Goal: Information Seeking & Learning: Learn about a topic

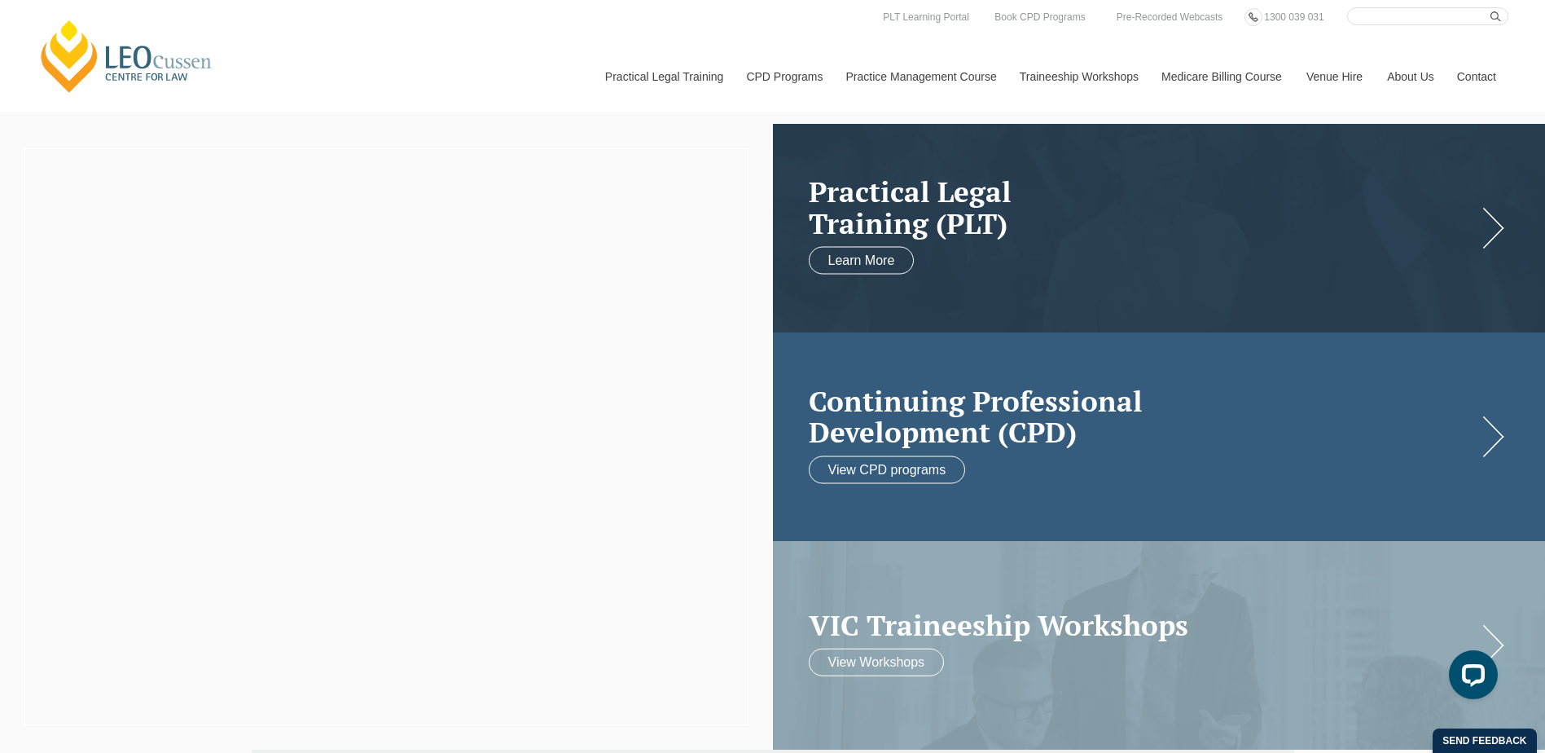
click at [1051, 431] on h2 "Continuing Professional Development (CPD)" at bounding box center [1143, 415] width 669 height 63
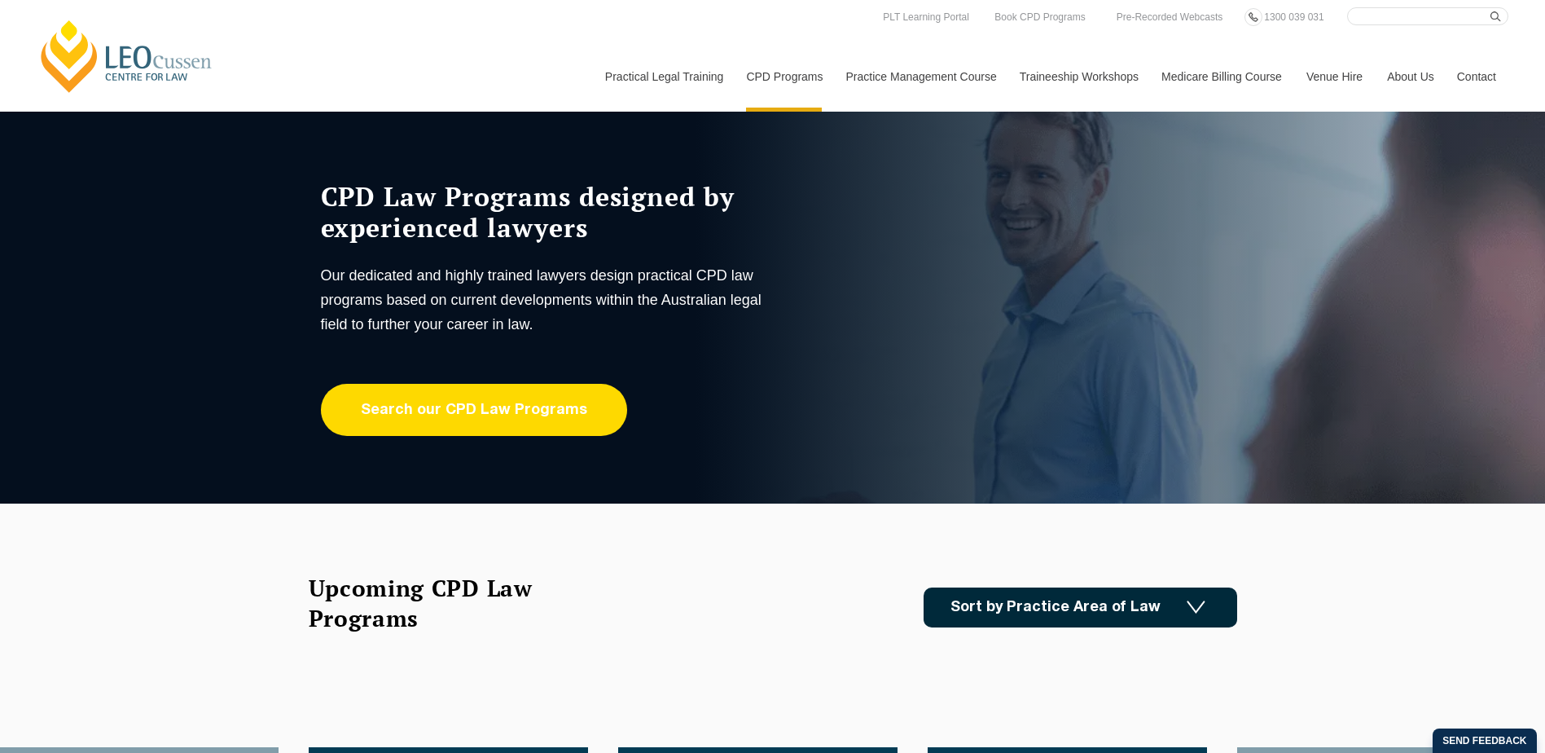
click at [521, 407] on link "Search our CPD Law Programs" at bounding box center [474, 410] width 306 height 52
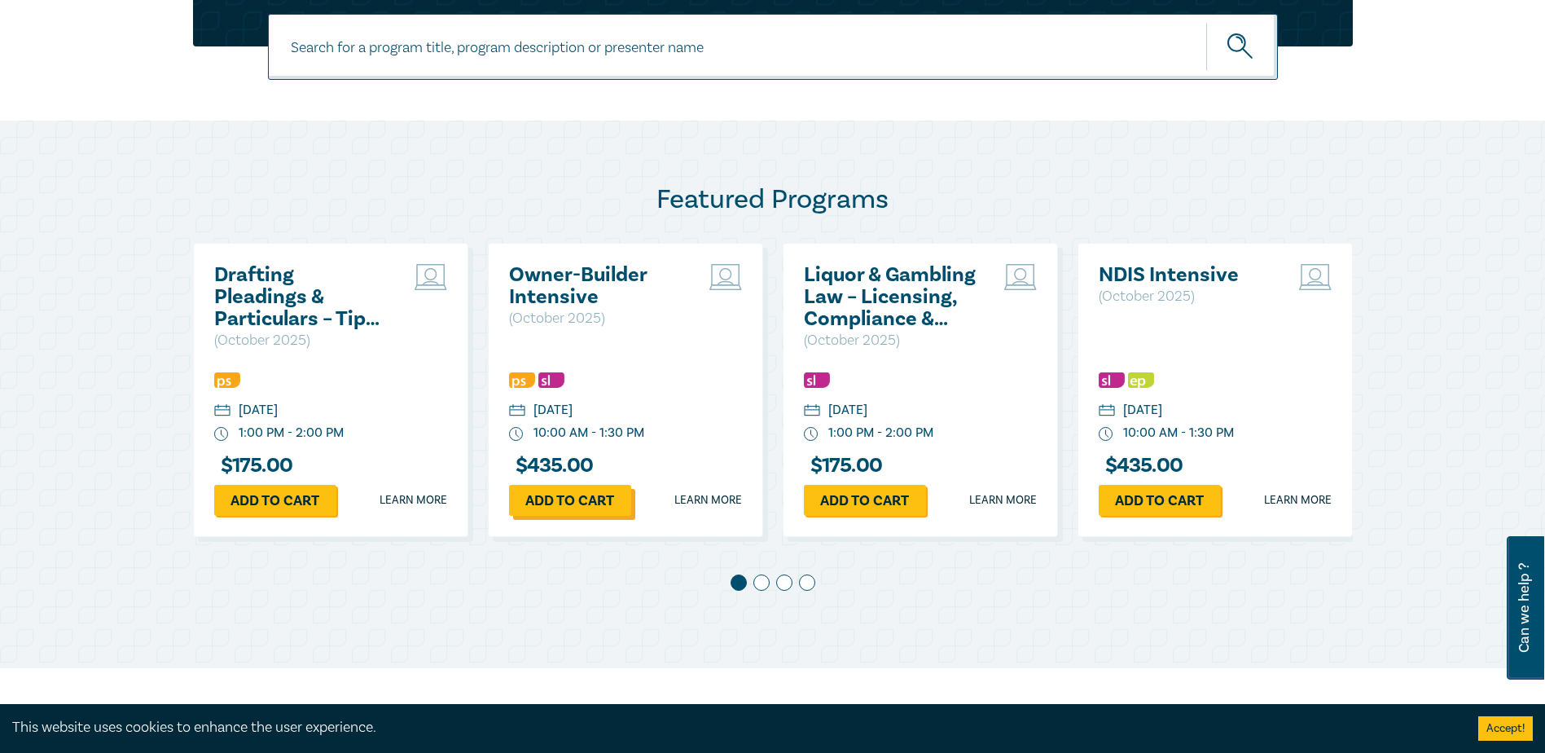
scroll to position [733, 0]
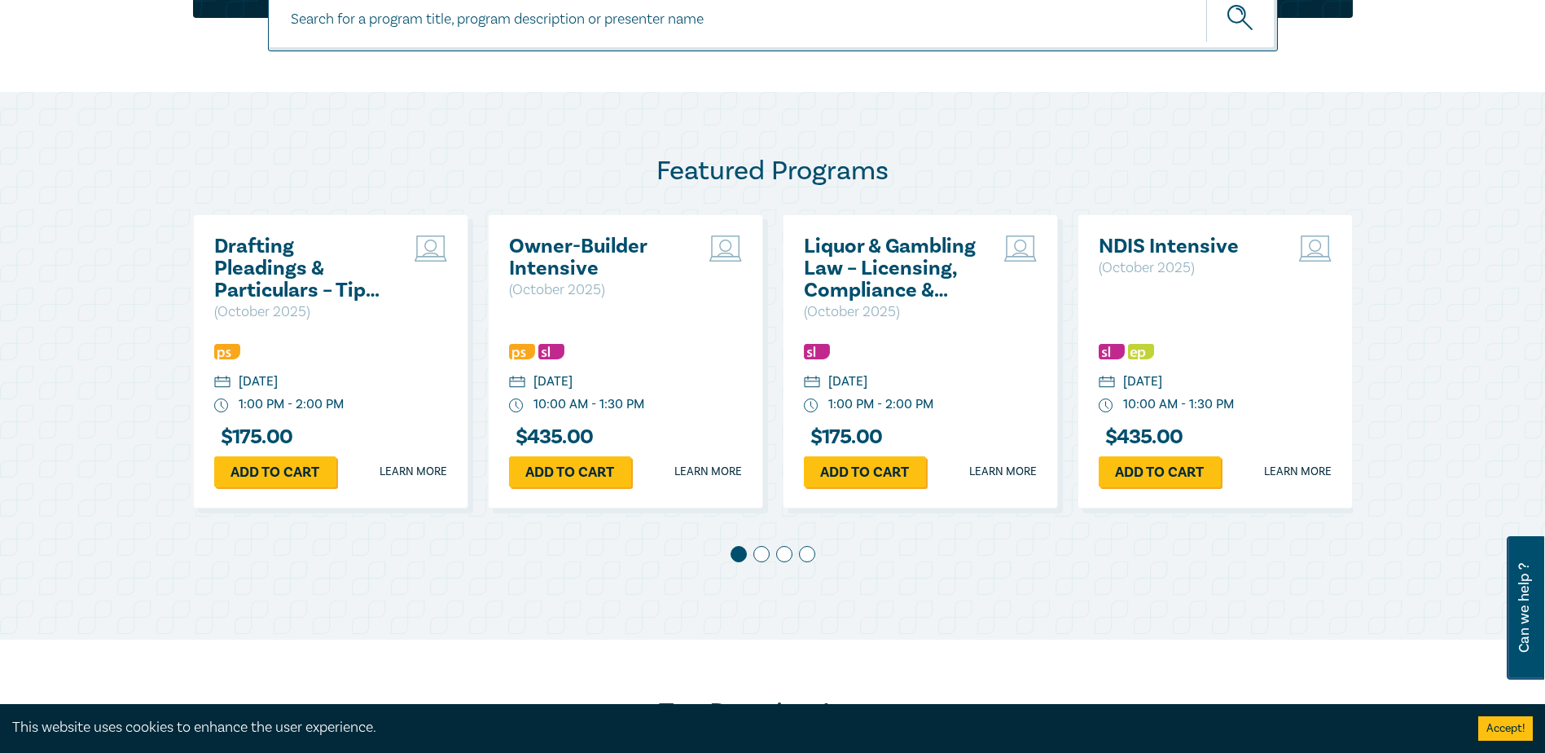
click at [762, 557] on span at bounding box center [761, 554] width 16 height 16
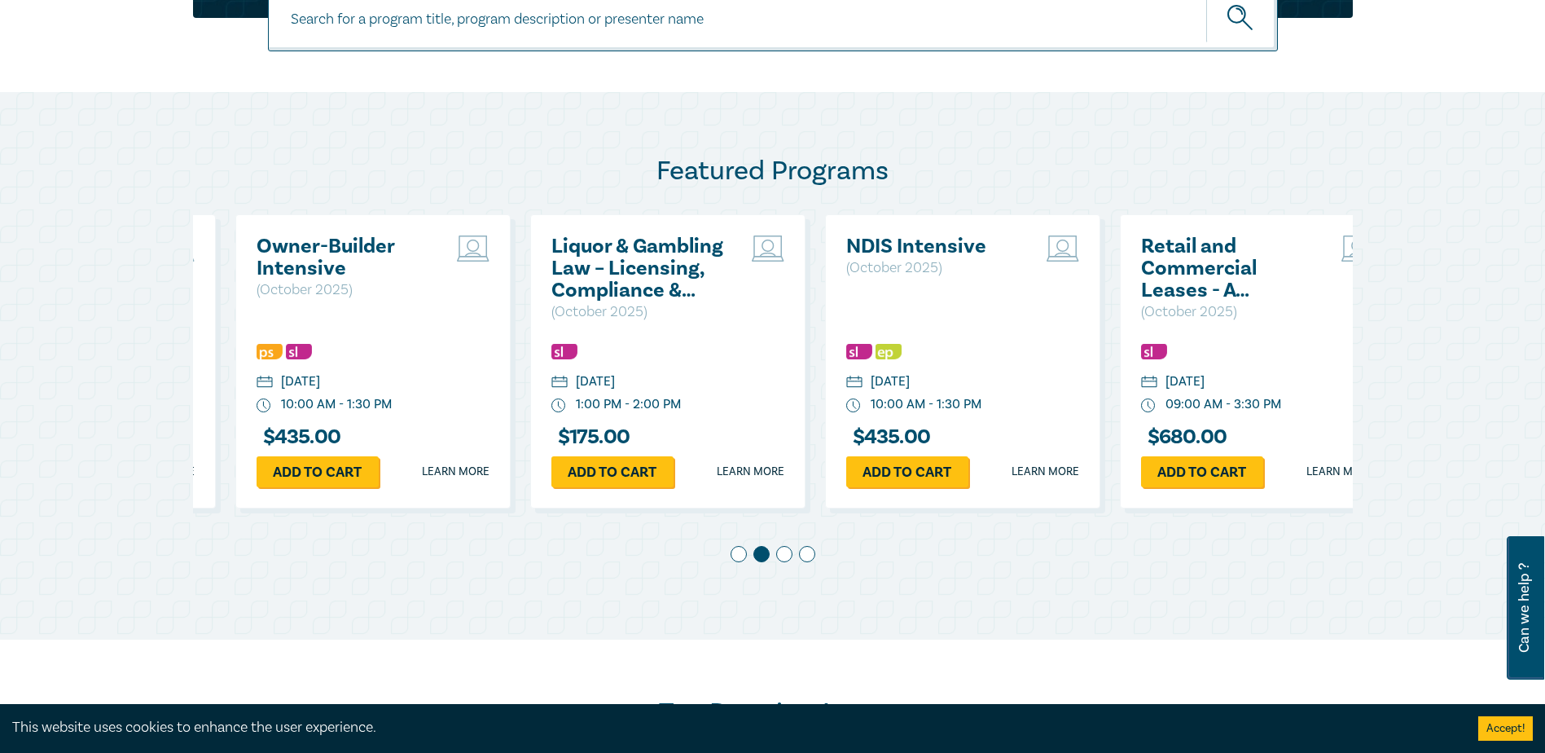
scroll to position [0, 295]
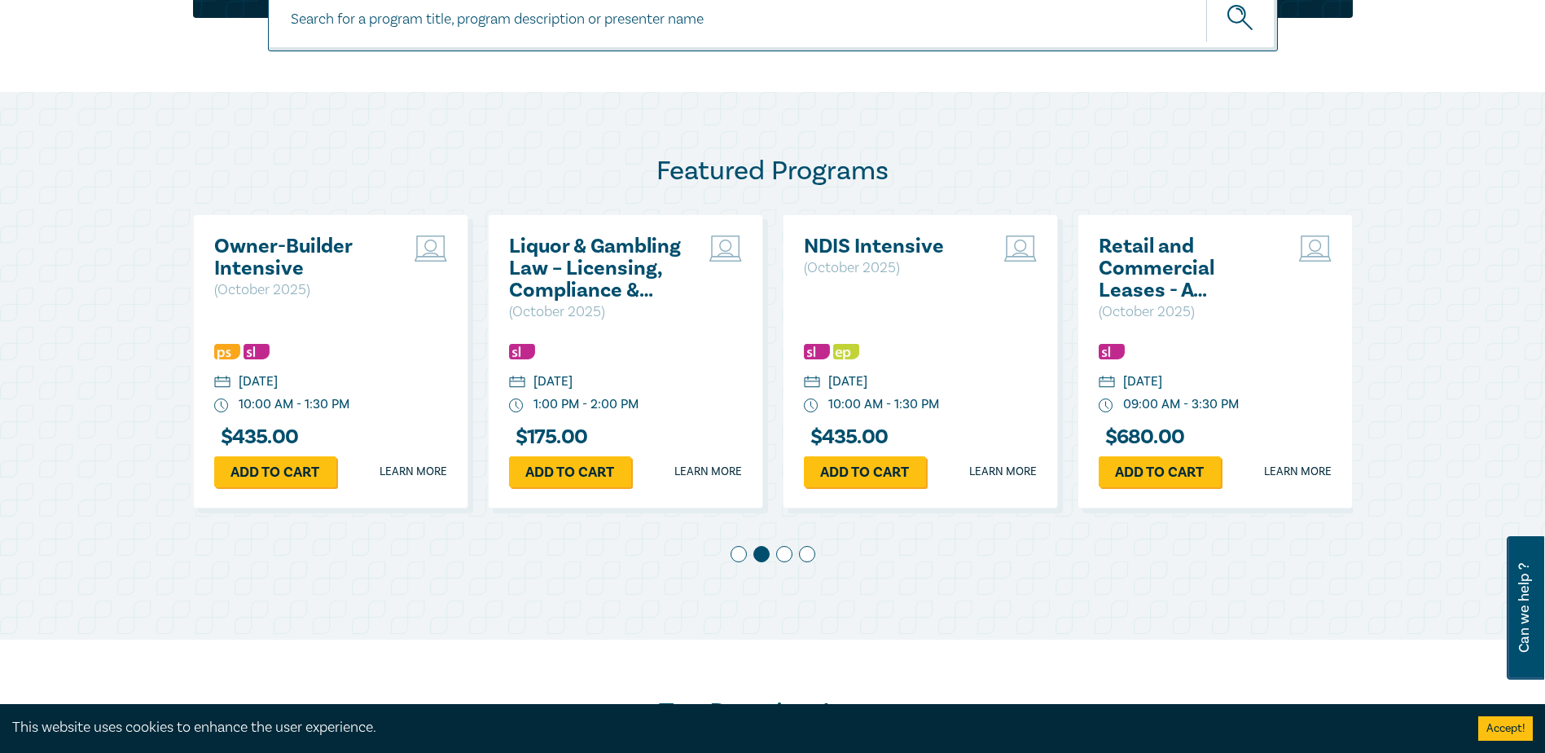
click at [780, 559] on span at bounding box center [784, 554] width 16 height 16
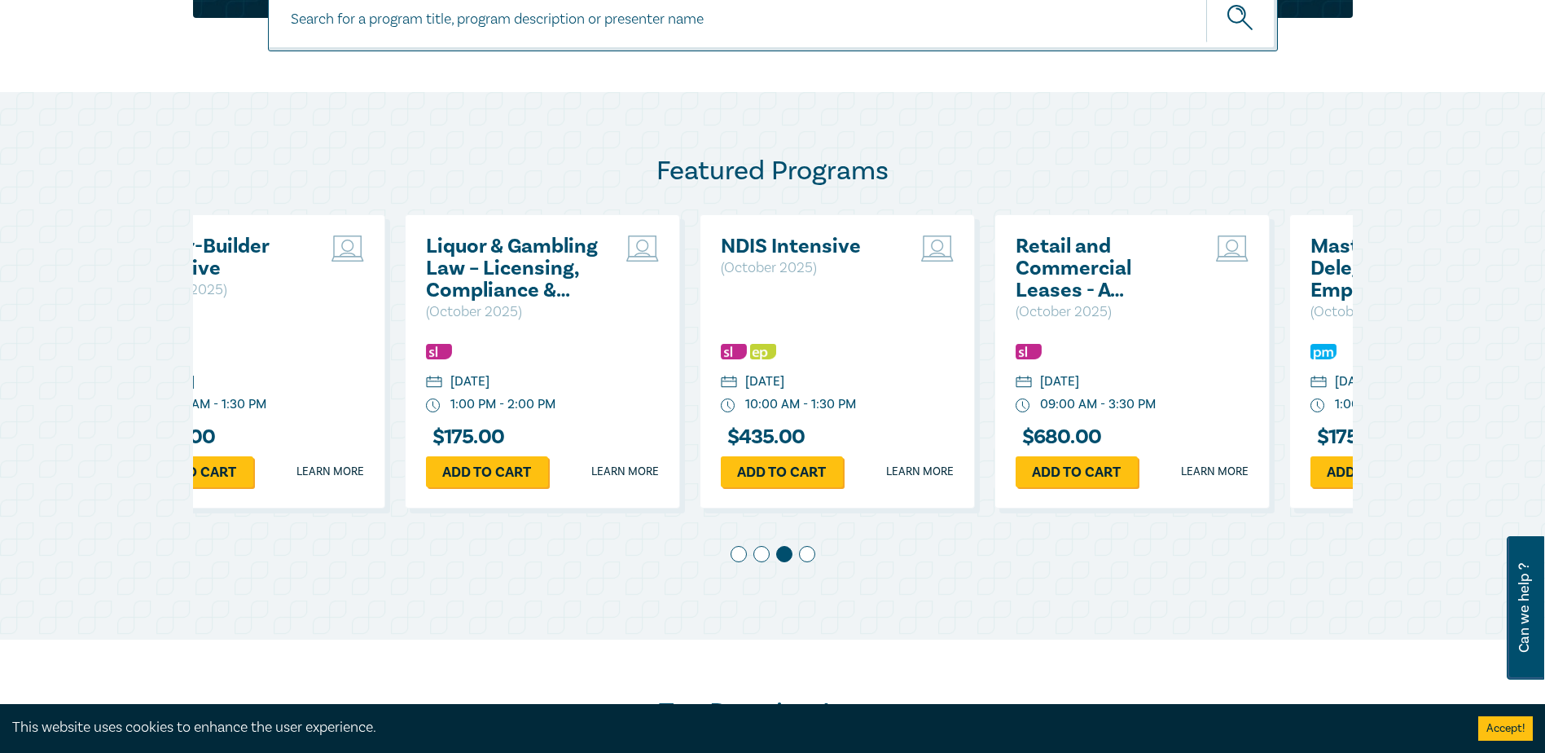
scroll to position [0, 590]
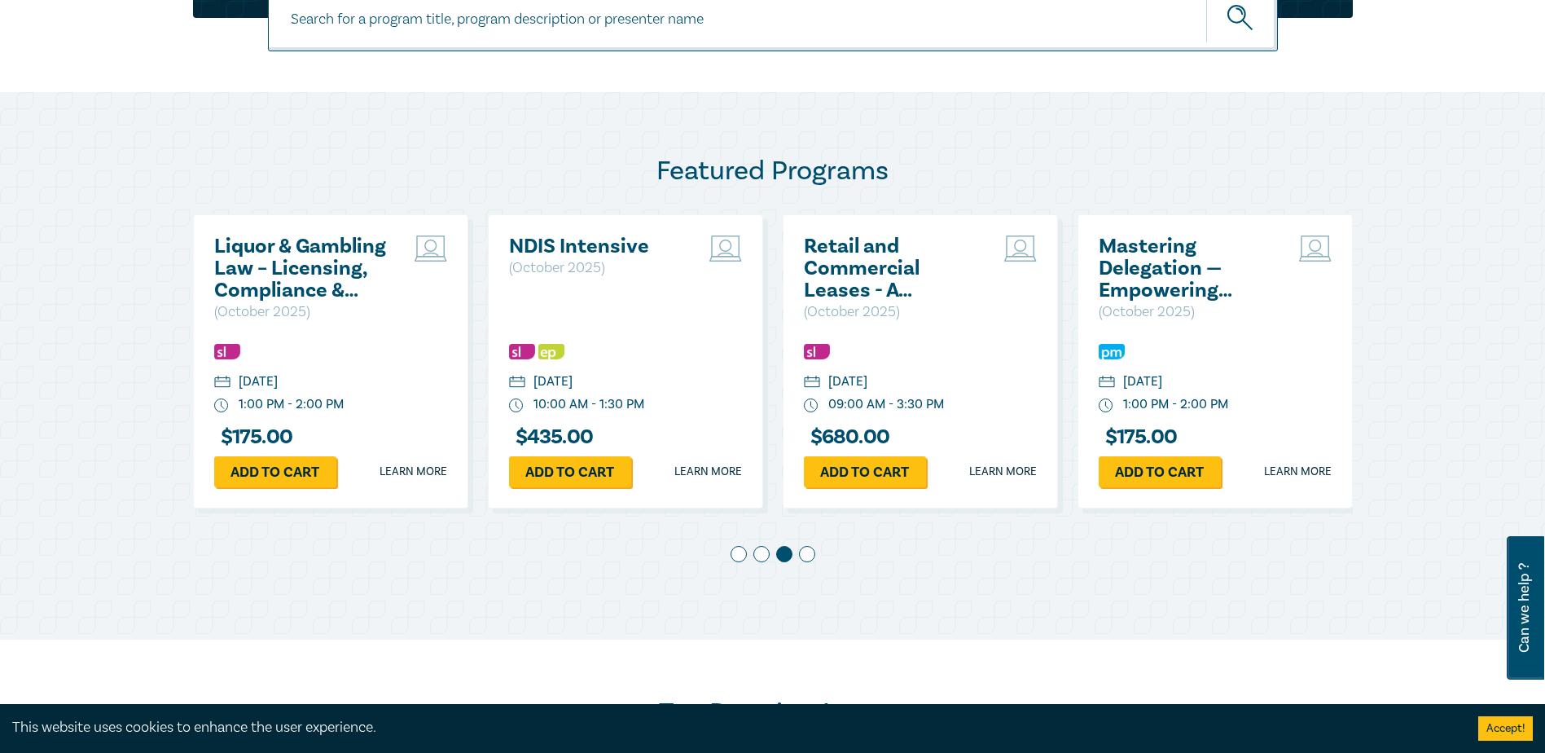
click at [809, 556] on span at bounding box center [807, 554] width 16 height 16
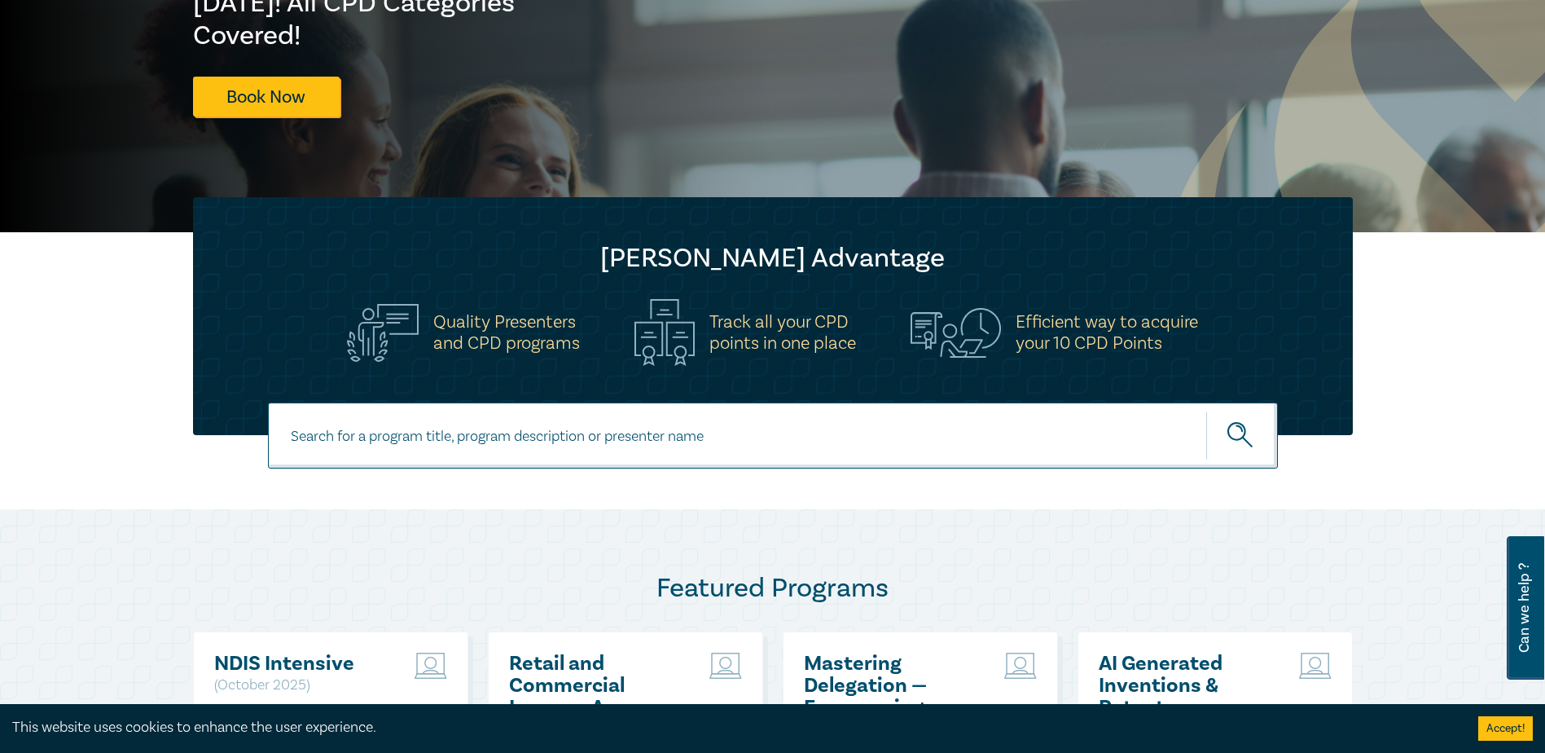
scroll to position [570, 0]
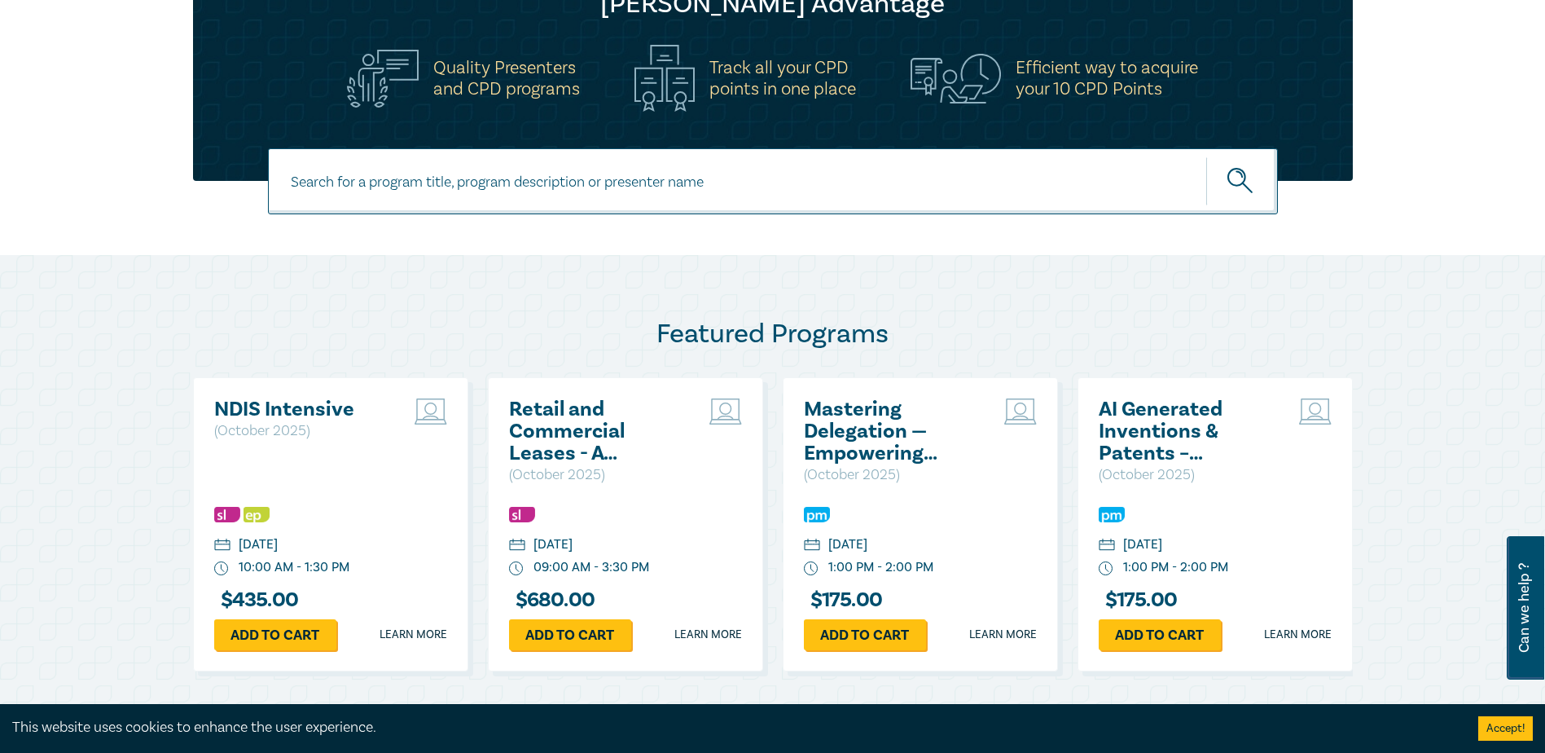
drag, startPoint x: 497, startPoint y: 179, endPoint x: 511, endPoint y: 179, distance: 13.8
click at [503, 179] on input at bounding box center [773, 181] width 1010 height 66
type input "trademarks"
click at [1206, 156] on button "submit" at bounding box center [1242, 181] width 72 height 50
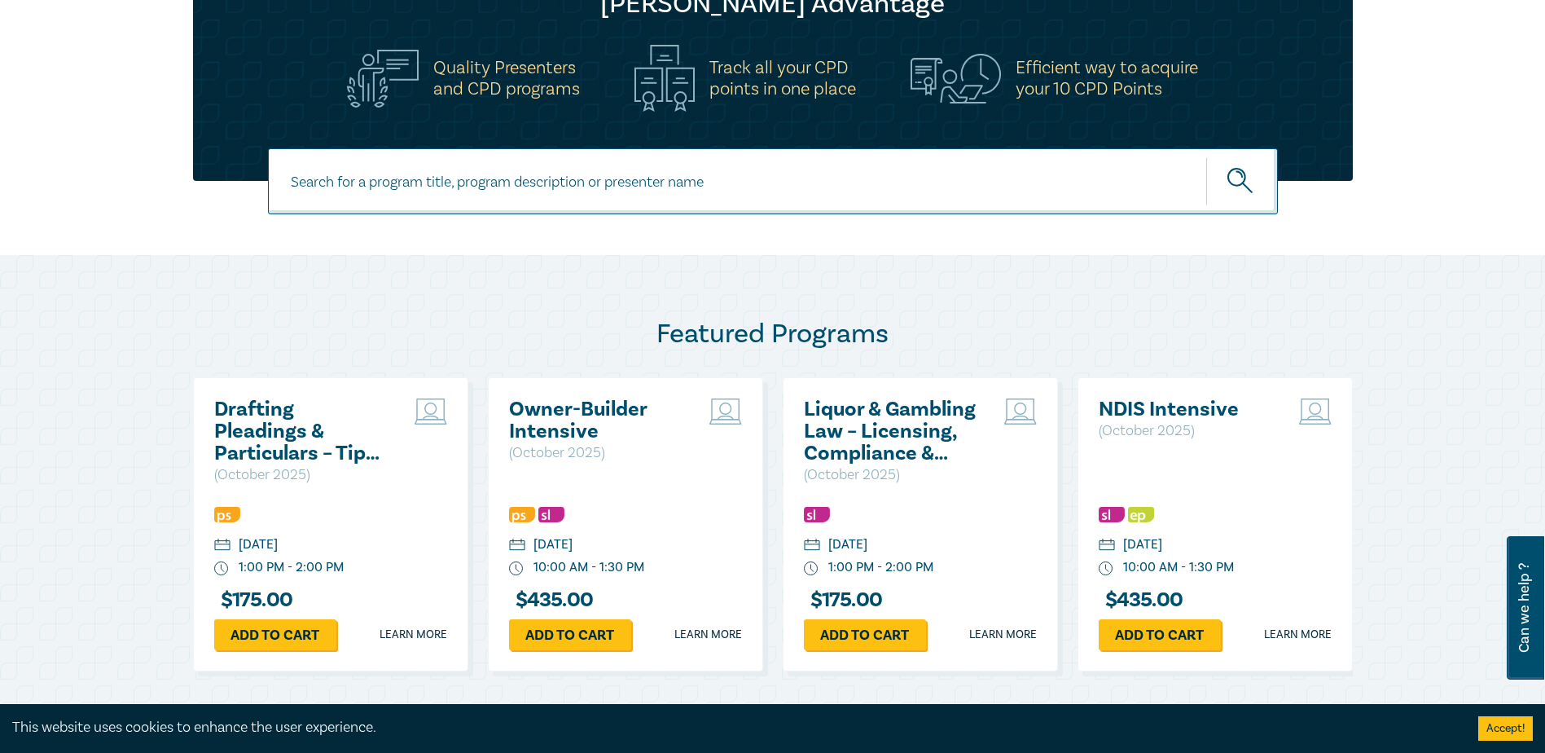
click at [380, 181] on input at bounding box center [773, 181] width 1010 height 66
type input "IP"
click at [1206, 156] on button "submit" at bounding box center [1242, 181] width 72 height 50
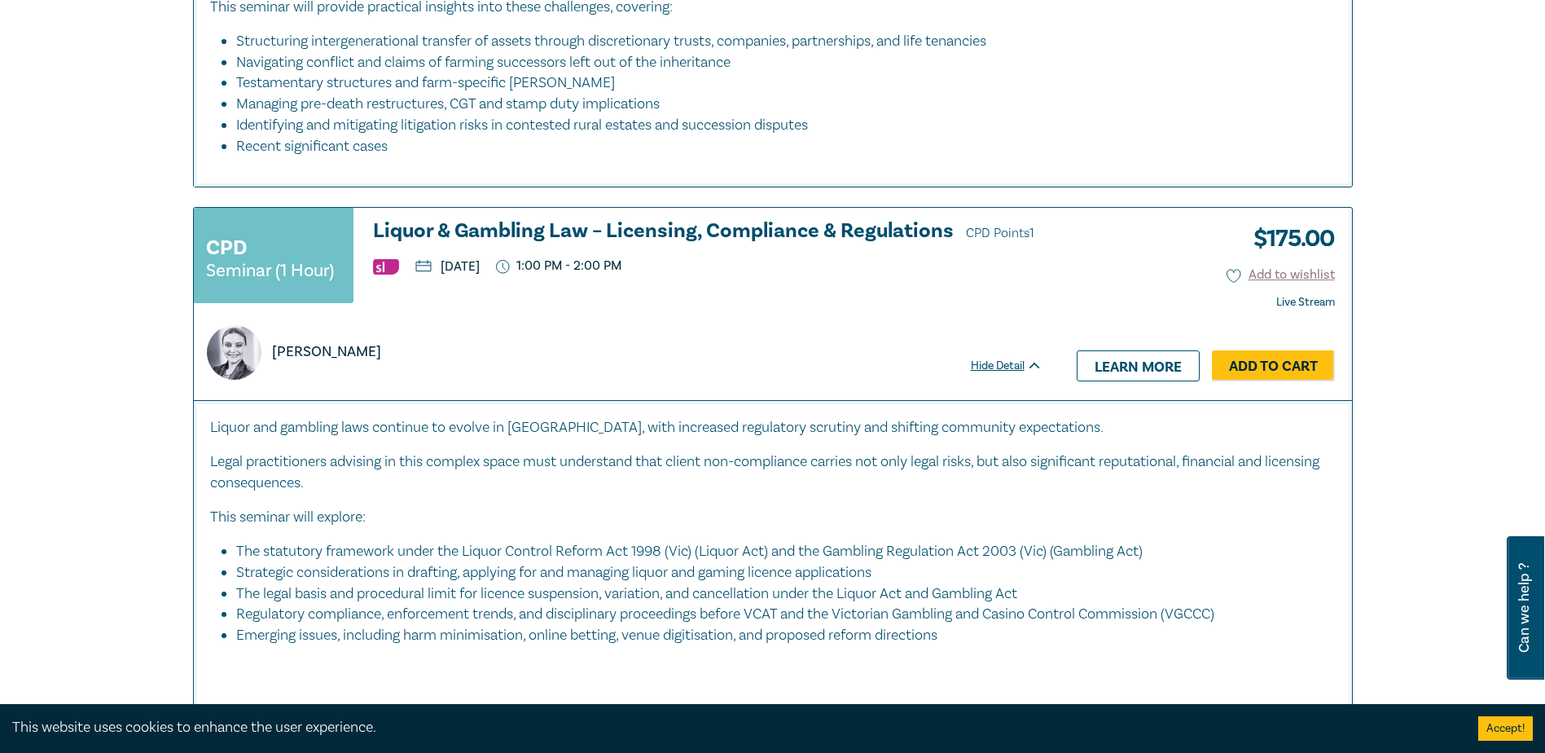
scroll to position [4480, 0]
